Goal: Navigation & Orientation: Find specific page/section

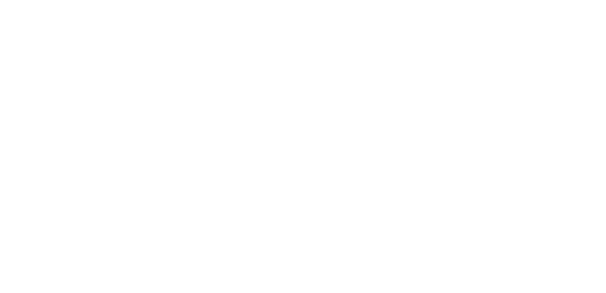
scroll to position [240, 0]
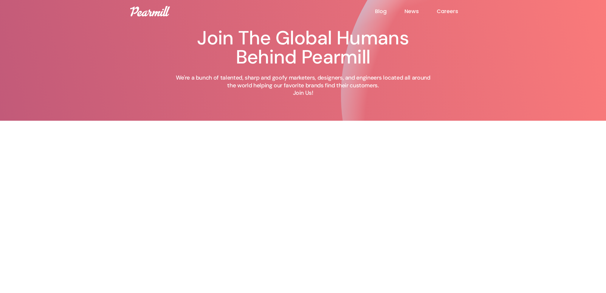
scroll to position [119, 0]
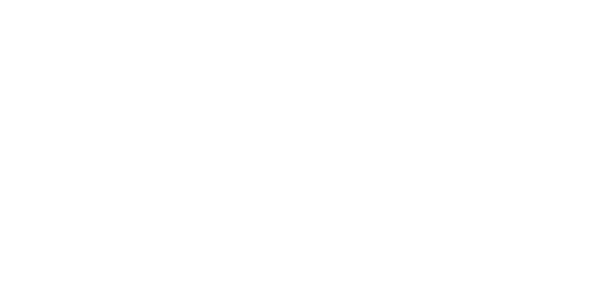
scroll to position [328, 0]
